Goal: Task Accomplishment & Management: Complete application form

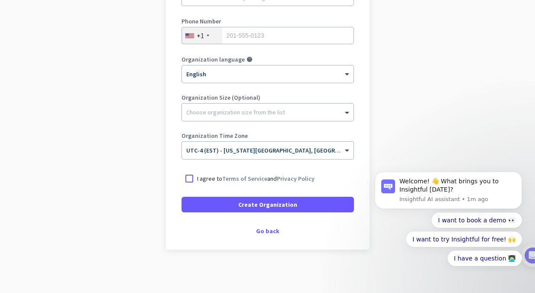
scroll to position [135, 0]
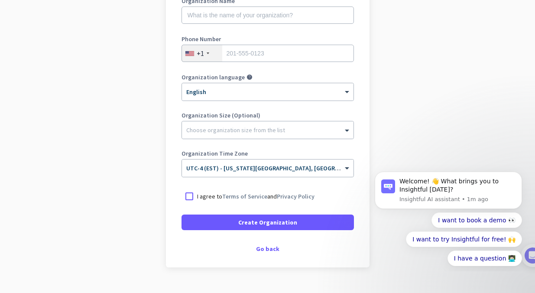
click at [270, 253] on div "Create Organization Note: You can always change this later, or support multiple…" at bounding box center [268, 101] width 204 height 332
click at [267, 251] on div "Go back" at bounding box center [267, 249] width 172 height 6
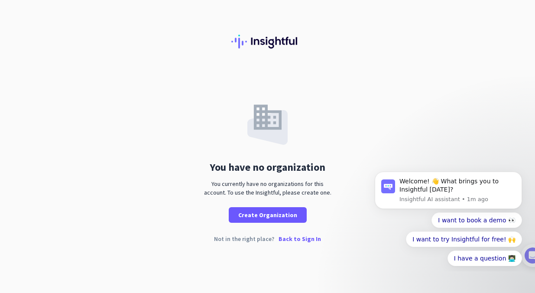
click at [298, 237] on p "Back to Sign In" at bounding box center [299, 239] width 42 height 6
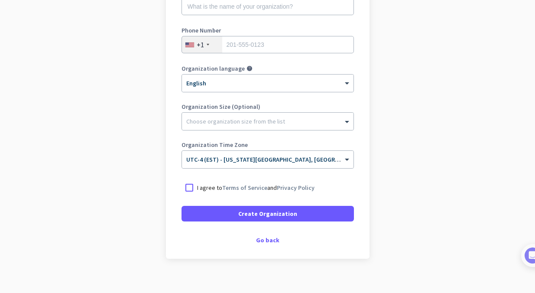
scroll to position [152, 0]
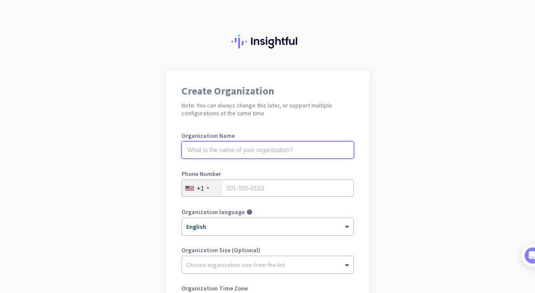
click at [269, 150] on input "text" at bounding box center [267, 149] width 172 height 17
type input "Mercor"
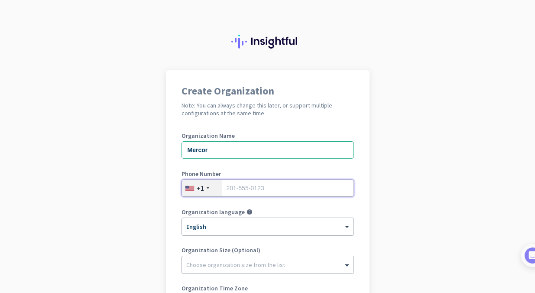
click at [301, 184] on input "tel" at bounding box center [267, 187] width 172 height 17
type input "5163768015"
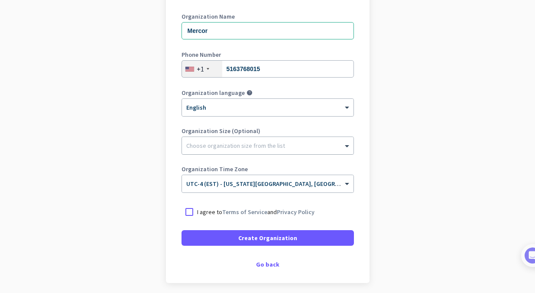
click at [252, 150] on div "Choose organization size from the list" at bounding box center [267, 145] width 171 height 17
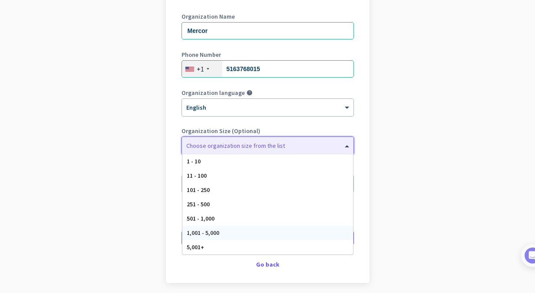
scroll to position [152, 0]
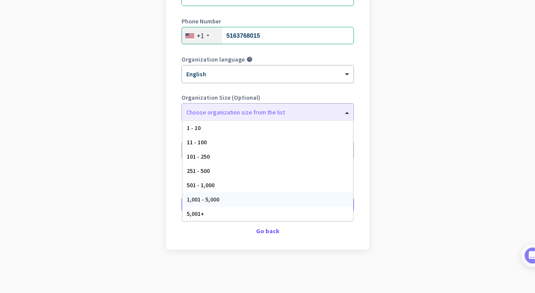
click at [437, 160] on app-onboarding-organization "Create Organization Note: You can always change this later, or support multiple…" at bounding box center [267, 105] width 535 height 375
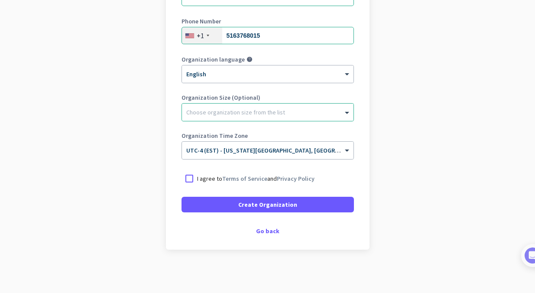
click at [262, 126] on div "Organization Size (Optional) Choose organization size from the list" at bounding box center [267, 111] width 172 height 35
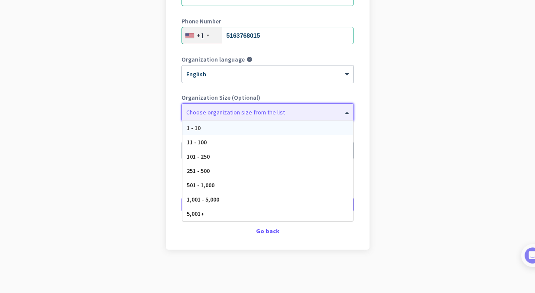
click at [262, 116] on div "Choose organization size from the list" at bounding box center [267, 112] width 171 height 17
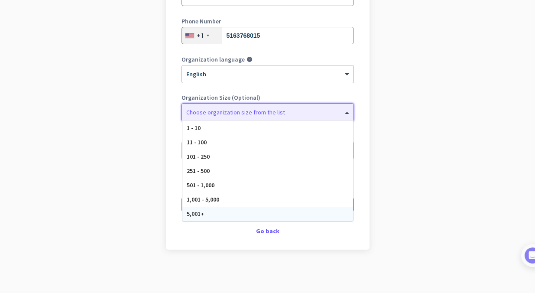
click at [242, 209] on div "5,001+" at bounding box center [267, 214] width 171 height 14
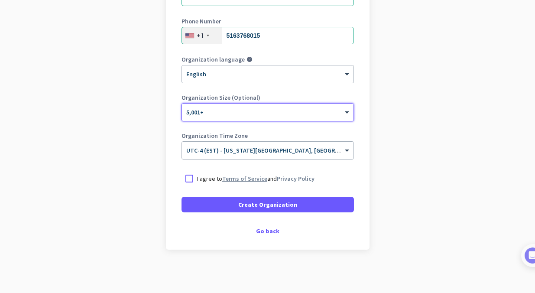
click at [233, 180] on link "Terms of Service" at bounding box center [244, 179] width 45 height 8
click at [316, 152] on span "UTC-4 (EST) - [US_STATE][GEOGRAPHIC_DATA], [GEOGRAPHIC_DATA], [GEOGRAPHIC_DATA]…" at bounding box center [336, 150] width 301 height 8
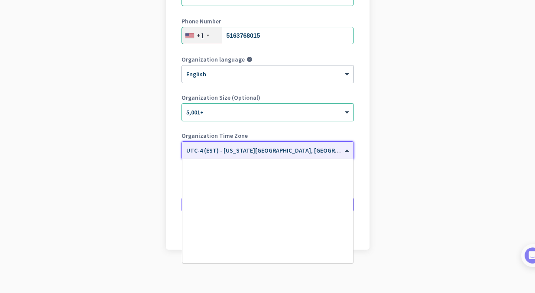
scroll to position [1000, 0]
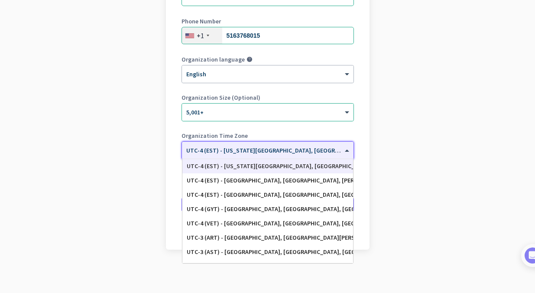
click at [469, 138] on app-onboarding-organization "Create Organization Note: You can always change this later, or support multiple…" at bounding box center [267, 105] width 535 height 375
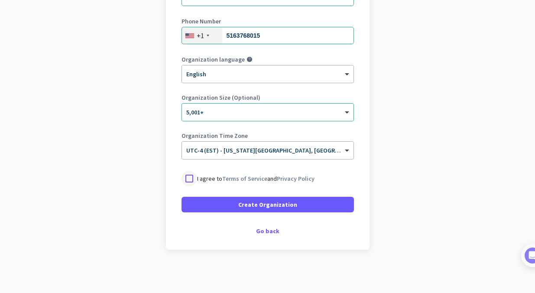
click at [188, 181] on div at bounding box center [189, 179] width 16 height 16
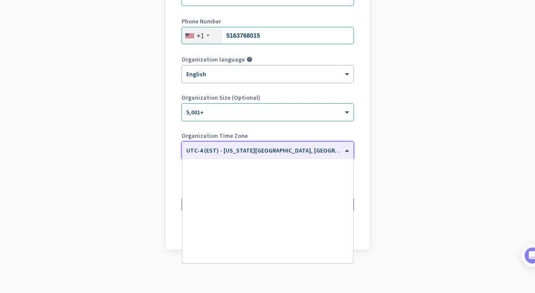
click at [224, 153] on span "UTC-4 (EST) - [US_STATE][GEOGRAPHIC_DATA], [GEOGRAPHIC_DATA], [GEOGRAPHIC_DATA]…" at bounding box center [336, 150] width 301 height 8
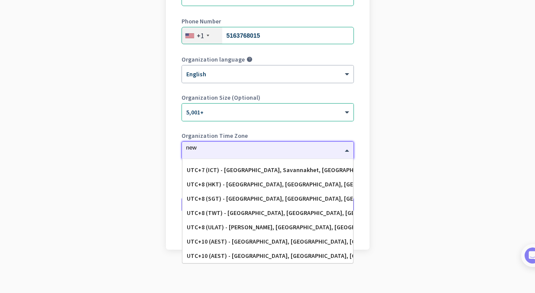
scroll to position [0, 0]
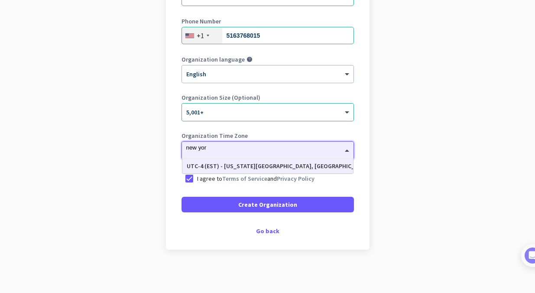
type input "new york"
click at [211, 168] on div "UTC-4 (EST) - [US_STATE][GEOGRAPHIC_DATA], [GEOGRAPHIC_DATA], [GEOGRAPHIC_DATA]…" at bounding box center [268, 165] width 162 height 7
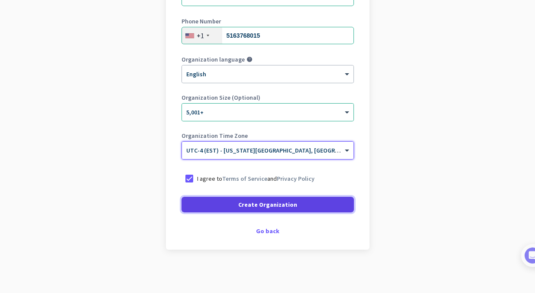
click at [244, 208] on span "Create Organization" at bounding box center [267, 204] width 59 height 9
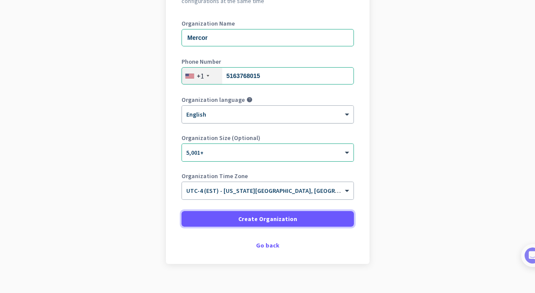
scroll to position [112, 0]
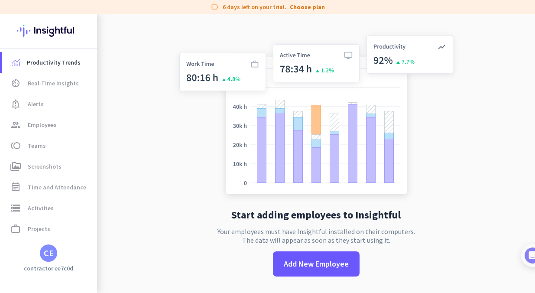
click at [50, 254] on div "CE" at bounding box center [49, 253] width 10 height 9
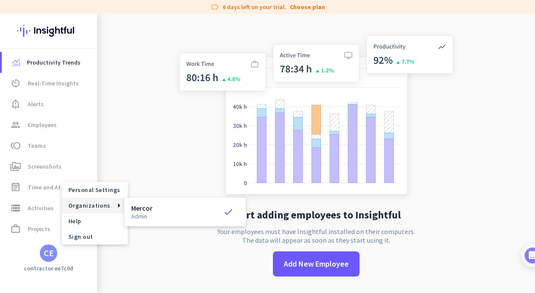
click at [37, 183] on div at bounding box center [267, 146] width 535 height 293
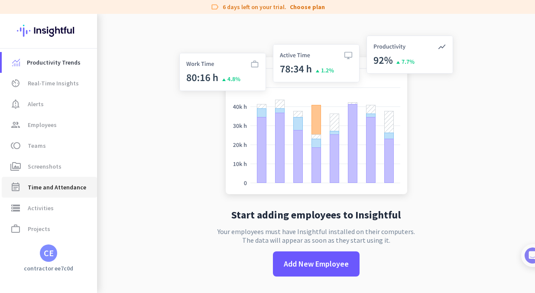
click at [32, 190] on span "Time and Attendance" at bounding box center [57, 187] width 58 height 10
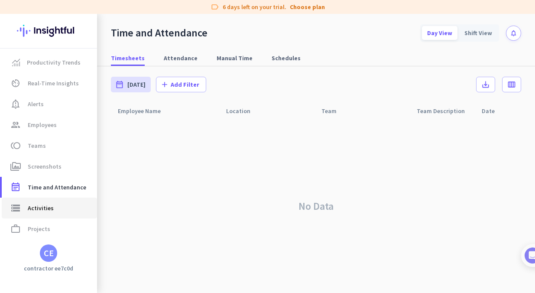
click at [61, 203] on span "storage Activities" at bounding box center [49, 208] width 81 height 10
type input "Mon, Sep 15"
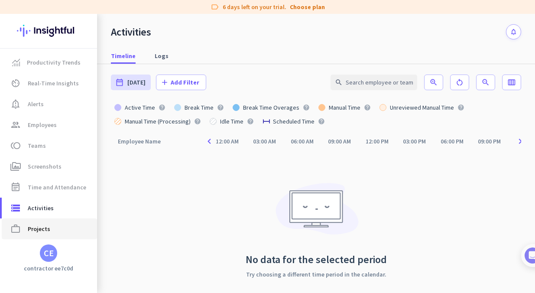
click at [54, 221] on link "work_outline Projects" at bounding box center [49, 228] width 95 height 21
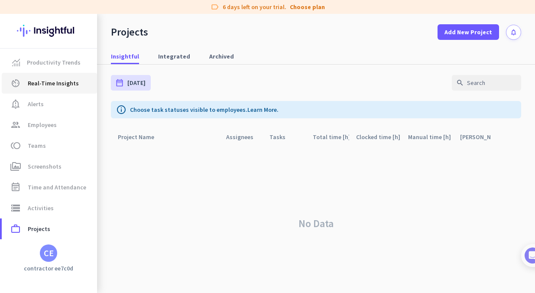
click at [76, 83] on span "av_timer Real-Time Insights" at bounding box center [49, 83] width 81 height 10
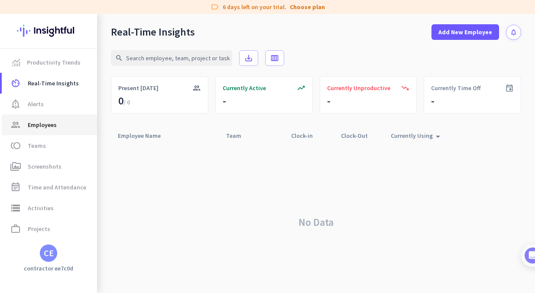
click at [60, 123] on span "group Employees" at bounding box center [49, 125] width 81 height 10
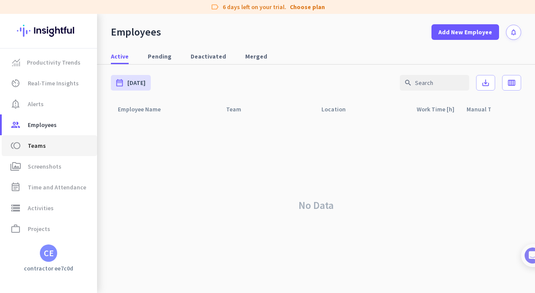
click at [58, 141] on span "toll Teams" at bounding box center [49, 145] width 81 height 10
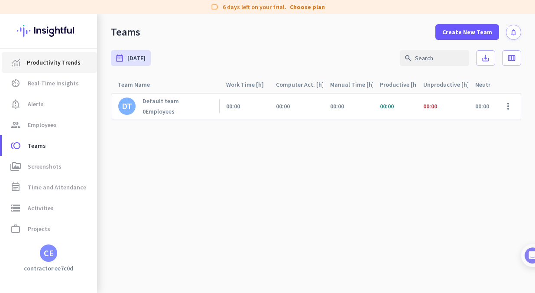
click at [48, 65] on span "Productivity Trends" at bounding box center [54, 62] width 54 height 10
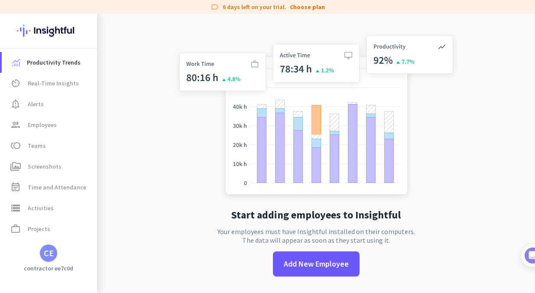
click at [49, 32] on img at bounding box center [48, 31] width 63 height 34
click at [53, 97] on link "notification_important Alerts" at bounding box center [49, 104] width 95 height 21
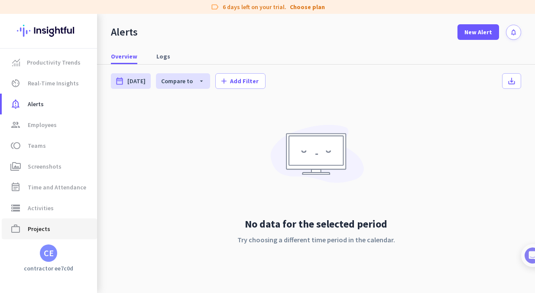
click at [45, 232] on span "Projects" at bounding box center [39, 228] width 23 height 10
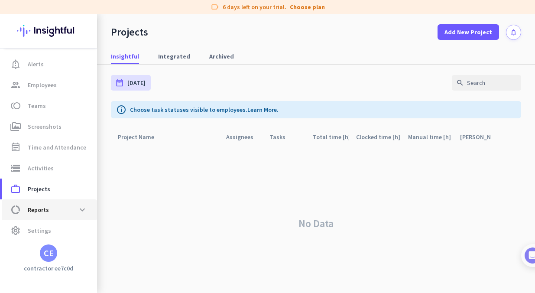
click at [74, 208] on span "data_usage Reports expand_more" at bounding box center [49, 210] width 81 height 16
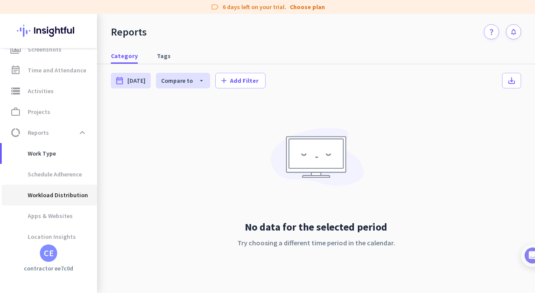
click at [59, 208] on ul "Work Type Schedule Adherence Workload Distribution Apps & Websites Location Ins…" at bounding box center [48, 195] width 97 height 104
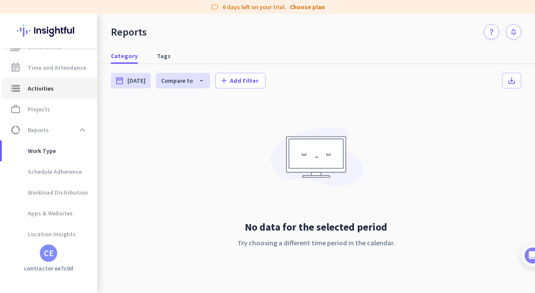
click at [63, 89] on span "storage Activities" at bounding box center [49, 88] width 81 height 10
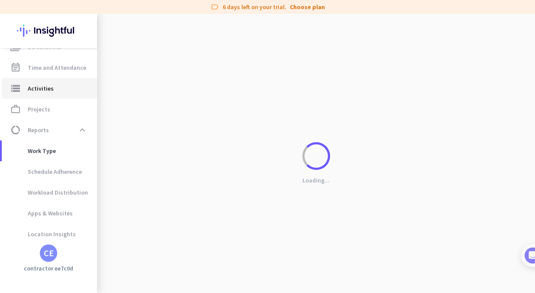
type input "Mon, Sep 15"
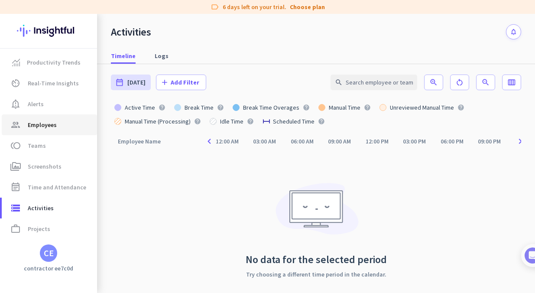
click at [40, 128] on span "Employees" at bounding box center [42, 125] width 29 height 10
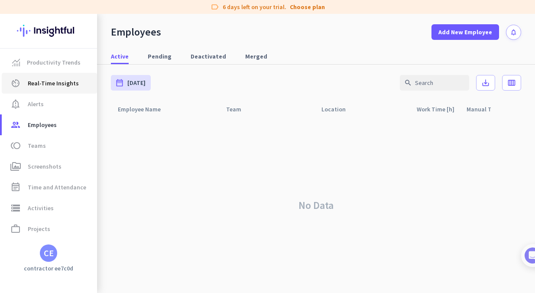
click at [52, 74] on link "av_timer Real-Time Insights" at bounding box center [49, 83] width 95 height 21
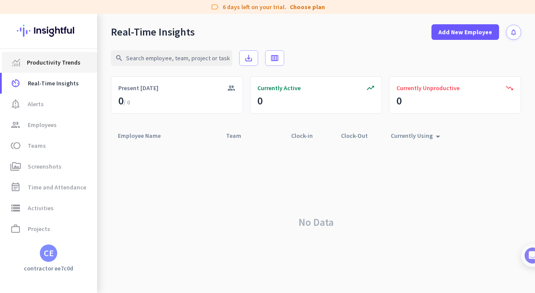
click at [45, 68] on link "Productivity Trends" at bounding box center [49, 62] width 95 height 21
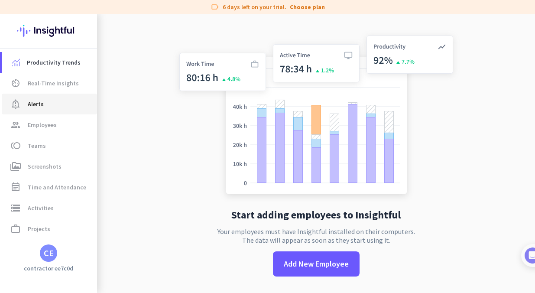
click at [65, 105] on span "notification_important Alerts" at bounding box center [49, 104] width 81 height 10
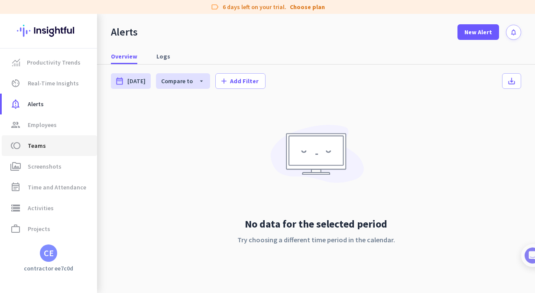
click at [63, 140] on span "toll Teams" at bounding box center [49, 145] width 81 height 10
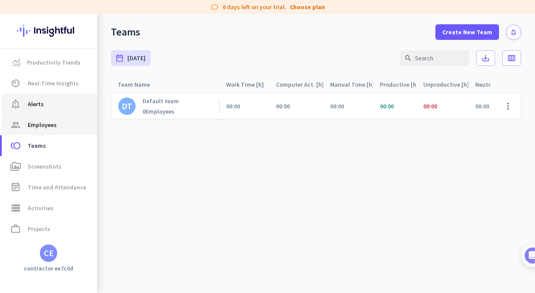
click at [45, 114] on ul "Productivity Trends av_timer Real-Time Insights notification_important Alerts g…" at bounding box center [48, 166] width 97 height 229
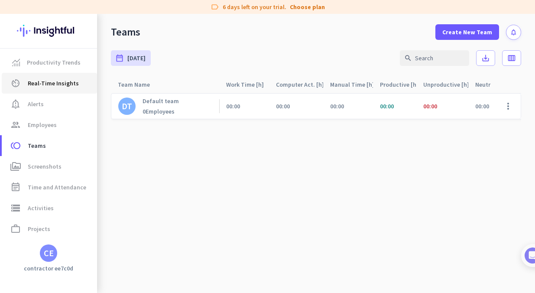
click at [45, 87] on span "Real-Time Insights" at bounding box center [53, 83] width 51 height 10
